Goal: Transaction & Acquisition: Purchase product/service

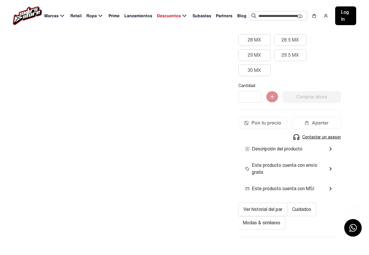
scroll to position [210, 0]
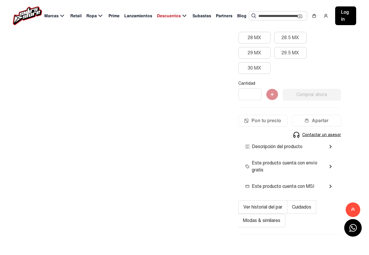
click at [271, 150] on span "Descripción del producto" at bounding box center [273, 146] width 57 height 7
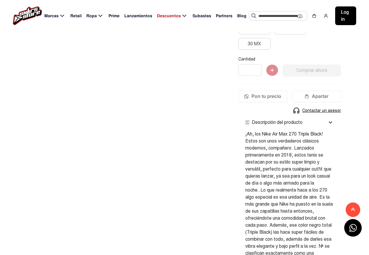
scroll to position [385, 0]
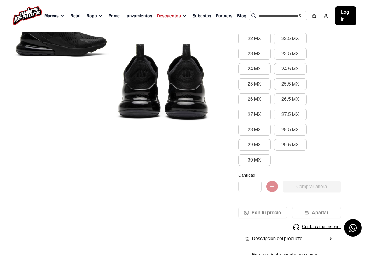
scroll to position [140, 0]
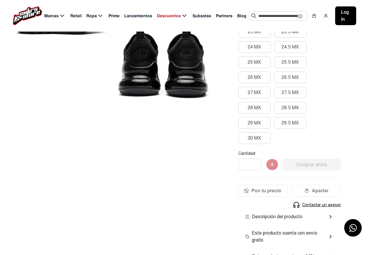
click at [254, 221] on div "Descripción del producto chevron_right" at bounding box center [289, 216] width 103 height 16
click at [328, 218] on mat-icon "chevron_right" at bounding box center [330, 216] width 7 height 7
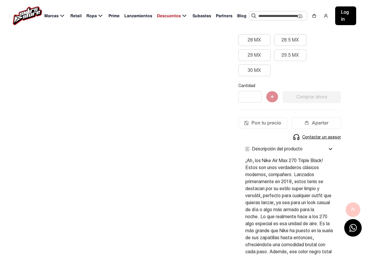
scroll to position [210, 0]
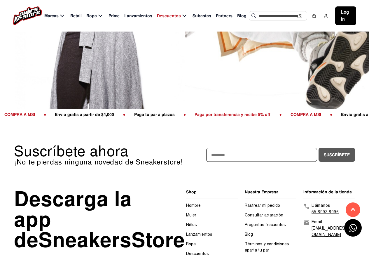
scroll to position [35, 0]
